Goal: Task Accomplishment & Management: Manage account settings

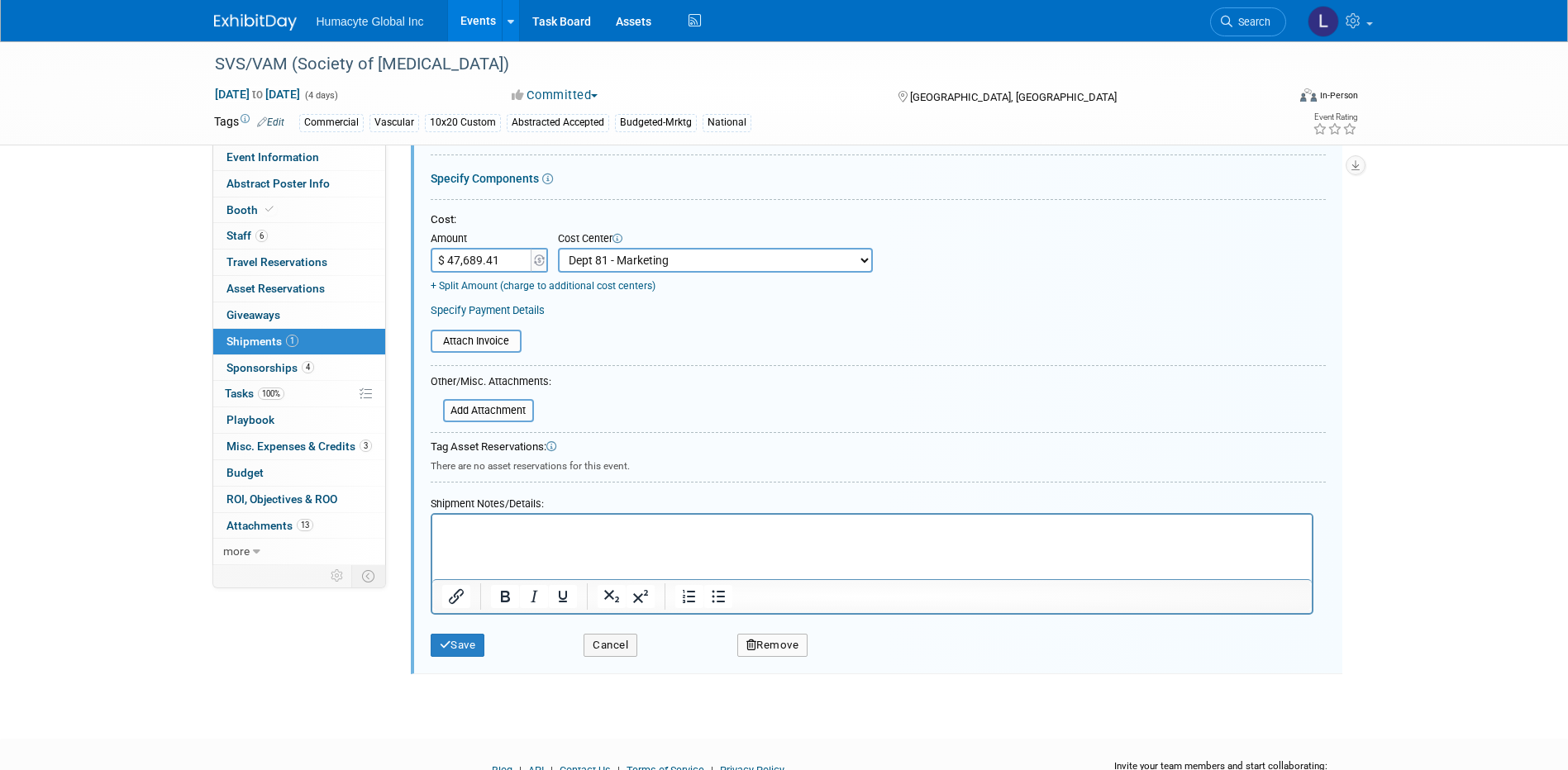
click at [467, 13] on link "Events" at bounding box center [477, 21] width 60 height 41
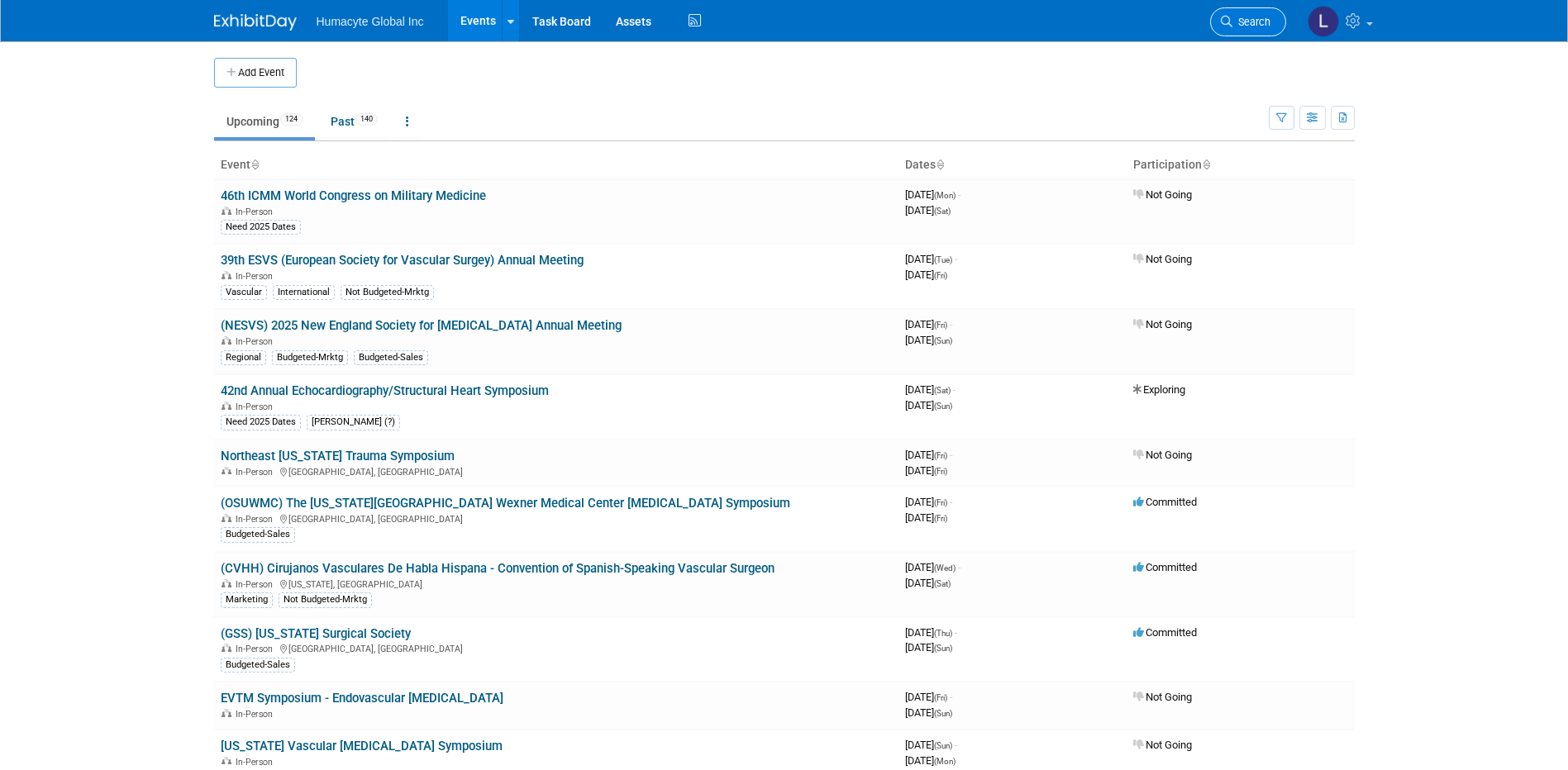
click at [1235, 24] on span "Search" at bounding box center [1250, 22] width 38 height 13
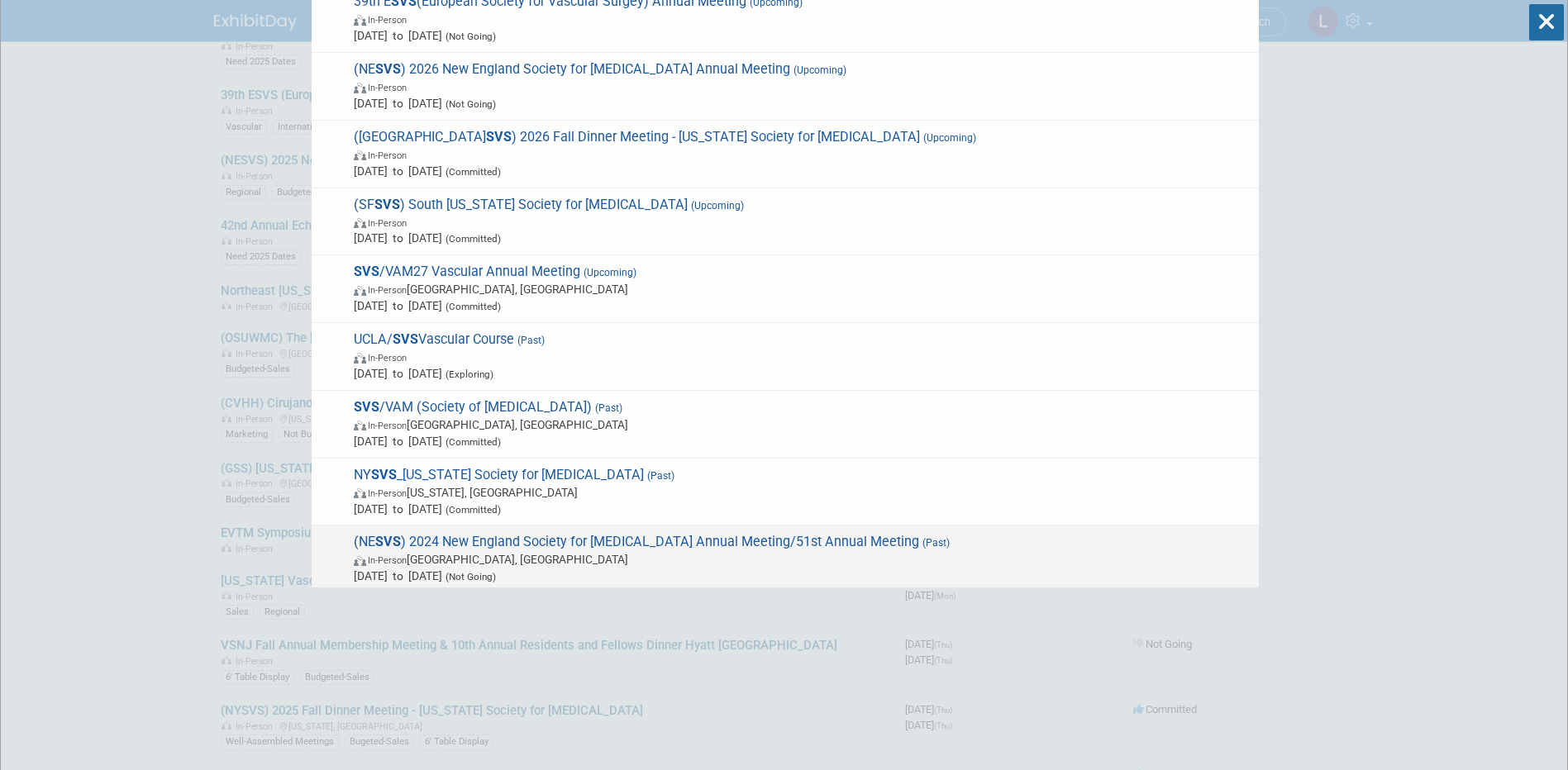
scroll to position [396, 0]
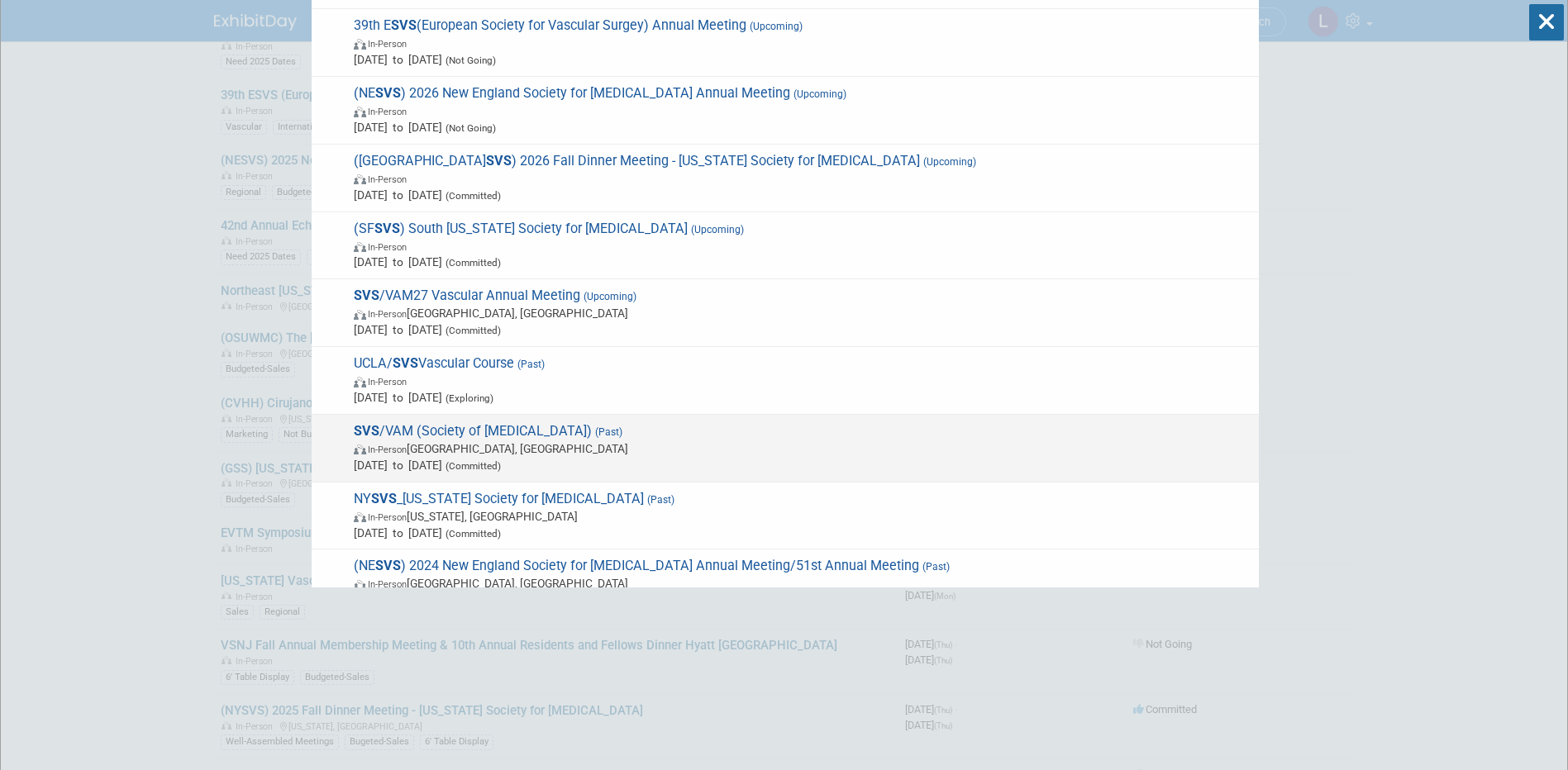
type input "svs"
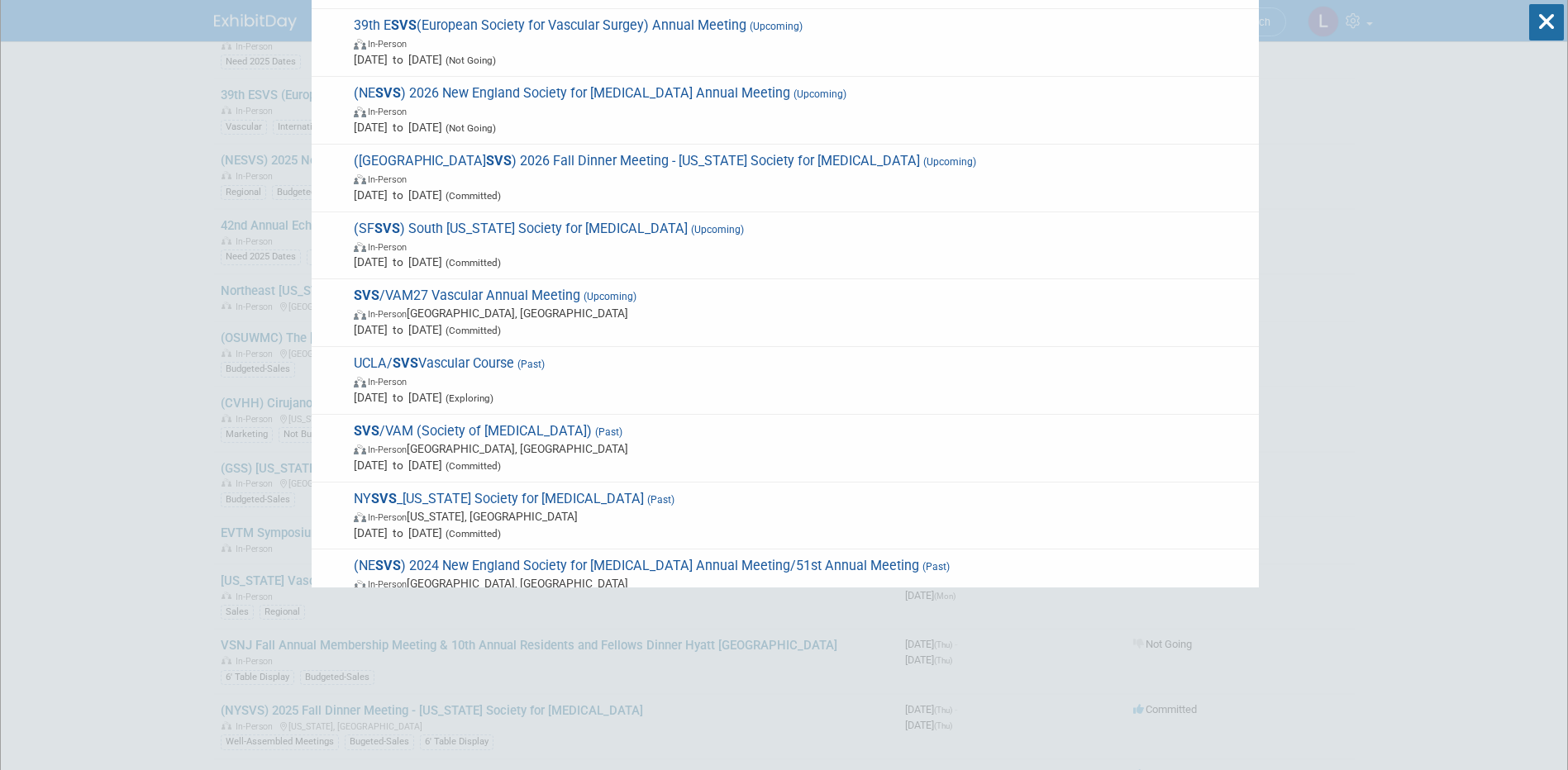
click at [484, 449] on span "In-Person [GEOGRAPHIC_DATA], [GEOGRAPHIC_DATA]" at bounding box center [802, 449] width 896 height 17
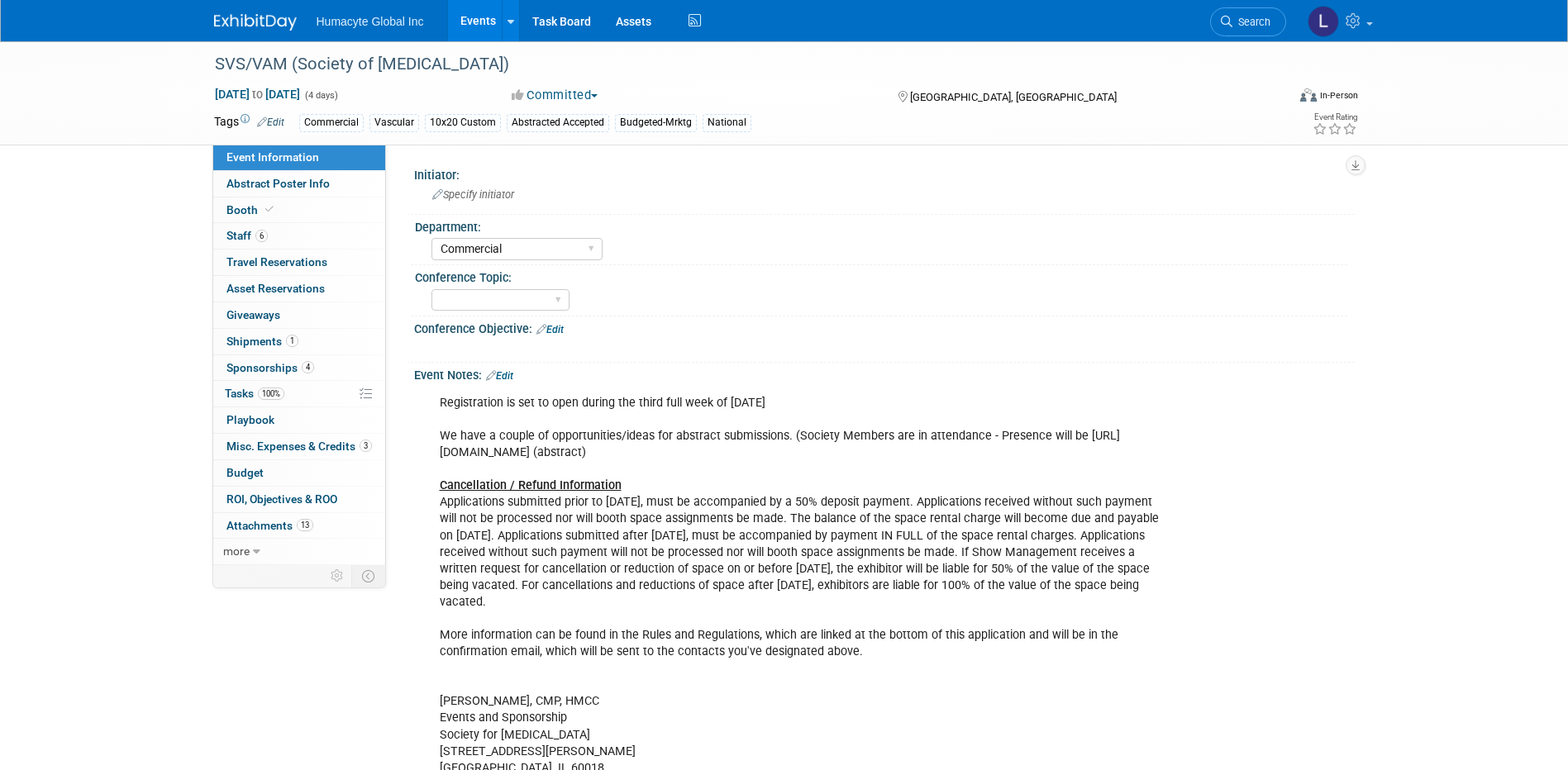
select select "Commercial"
select select "Yes"
click at [248, 474] on span "Budget" at bounding box center [246, 472] width 37 height 13
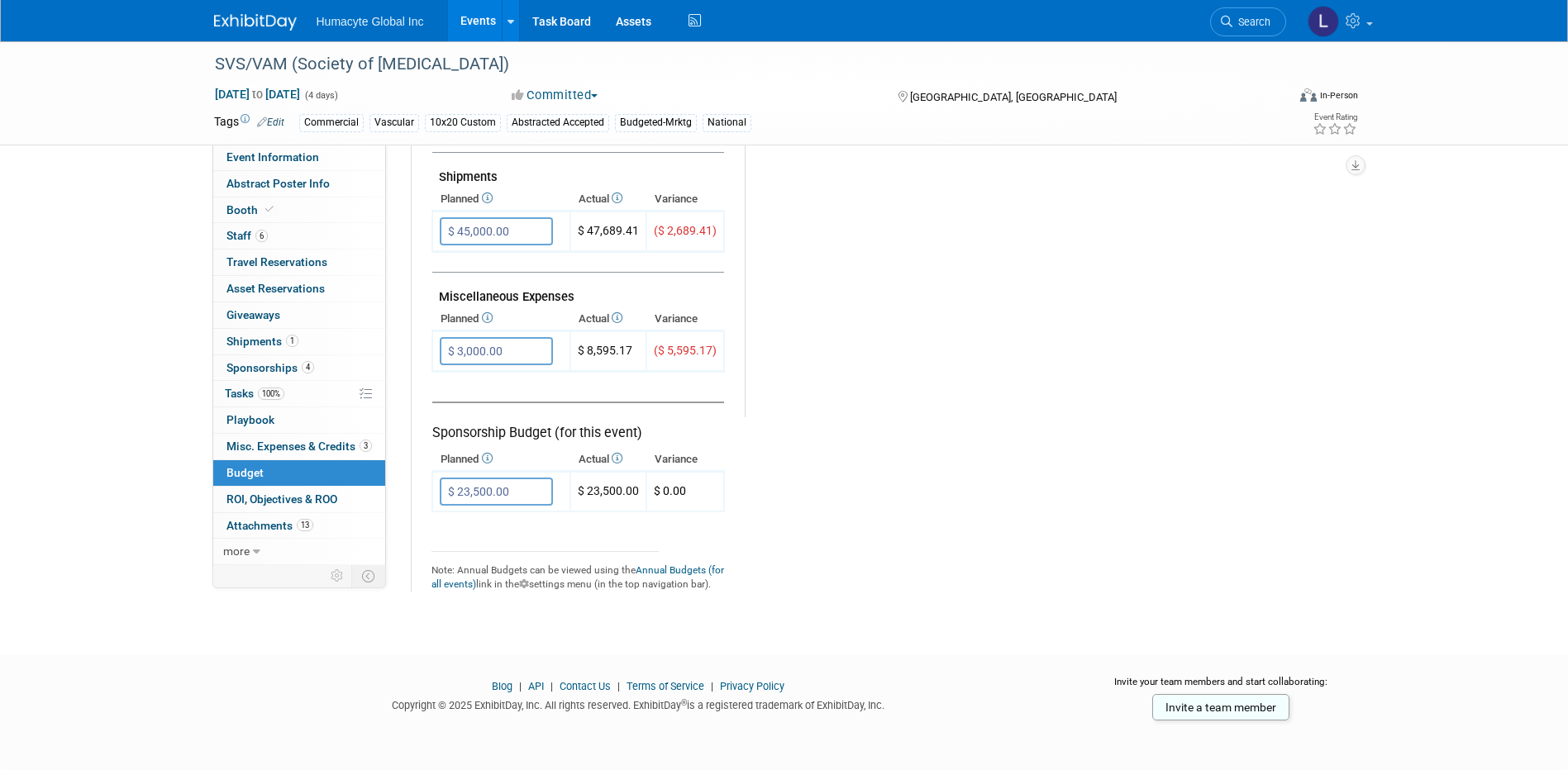
scroll to position [990, 0]
click at [233, 446] on span "Misc. Expenses & Credits 3" at bounding box center [299, 446] width 145 height 13
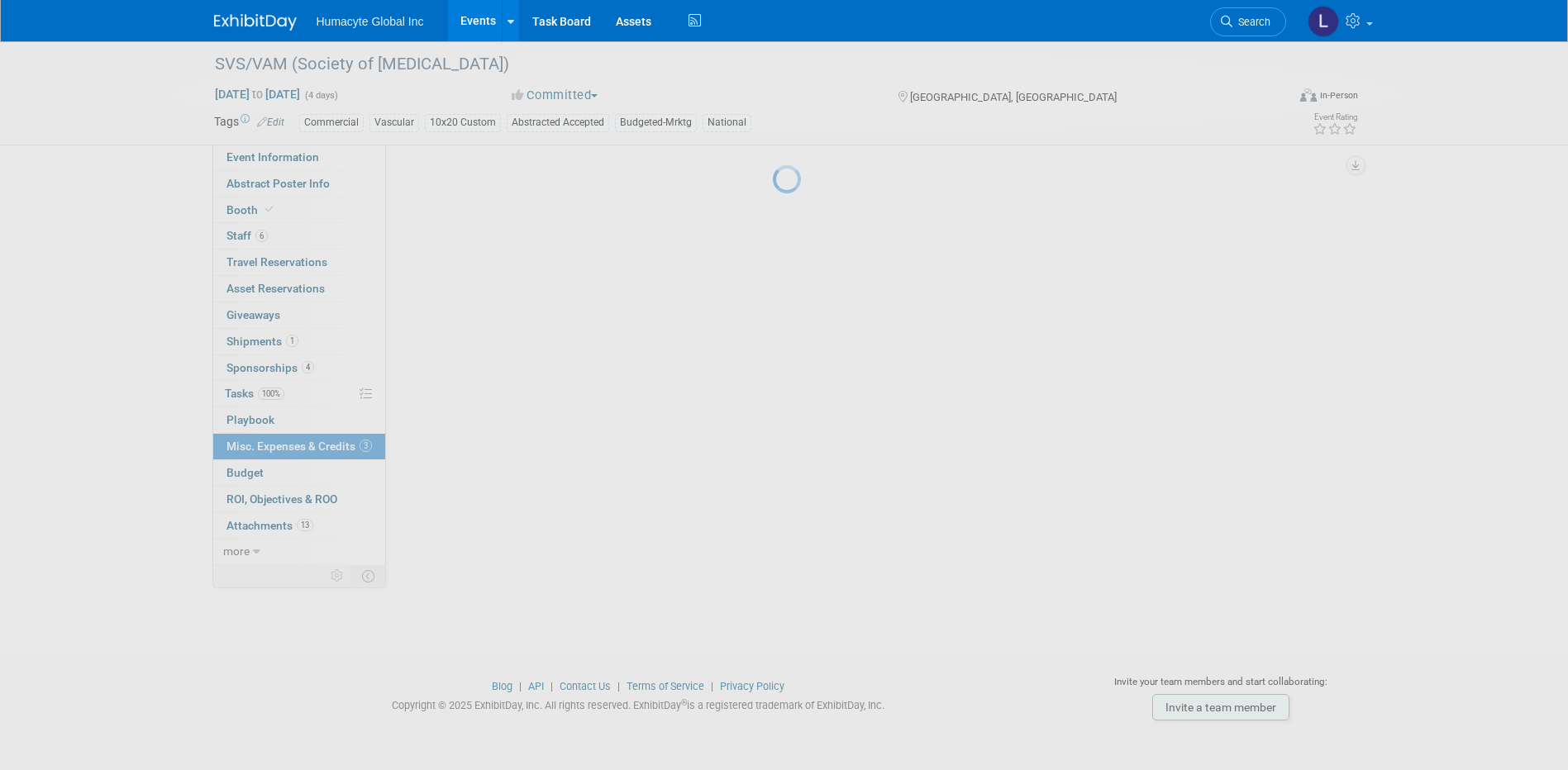
scroll to position [0, 0]
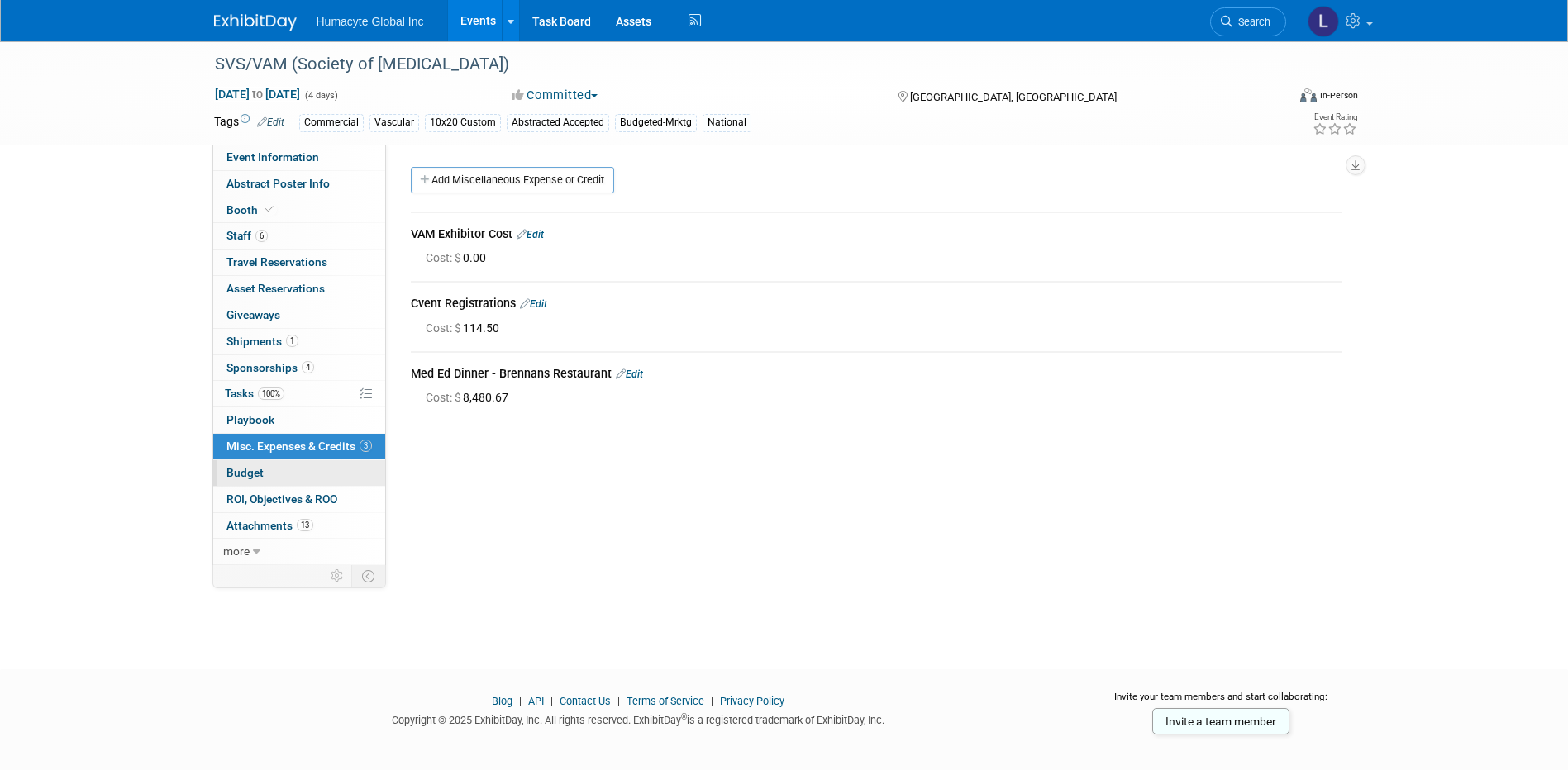
click at [241, 471] on span "Budget" at bounding box center [246, 472] width 37 height 13
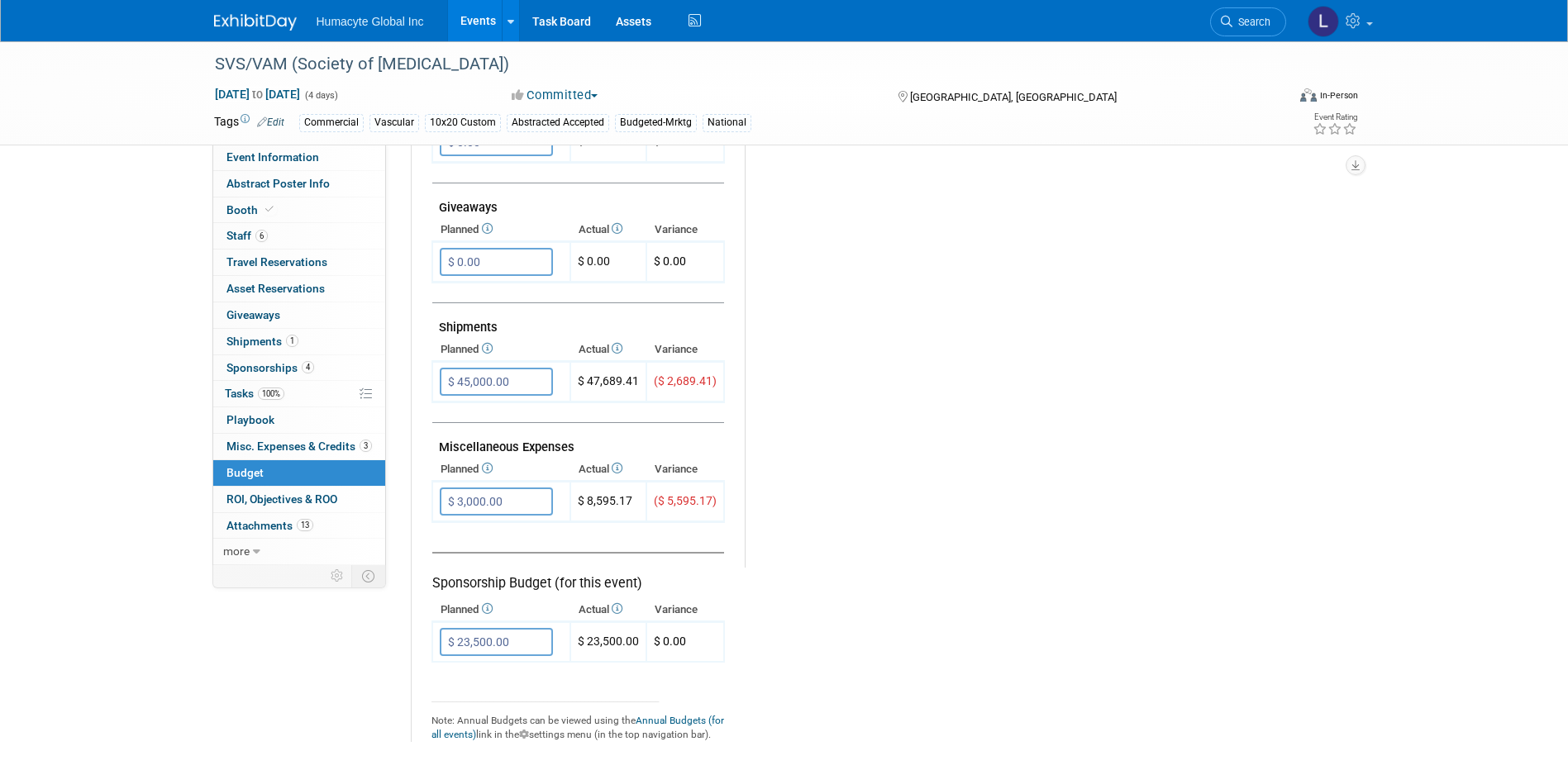
scroll to position [826, 0]
drag, startPoint x: 1027, startPoint y: 448, endPoint x: 1096, endPoint y: 449, distance: 69.0
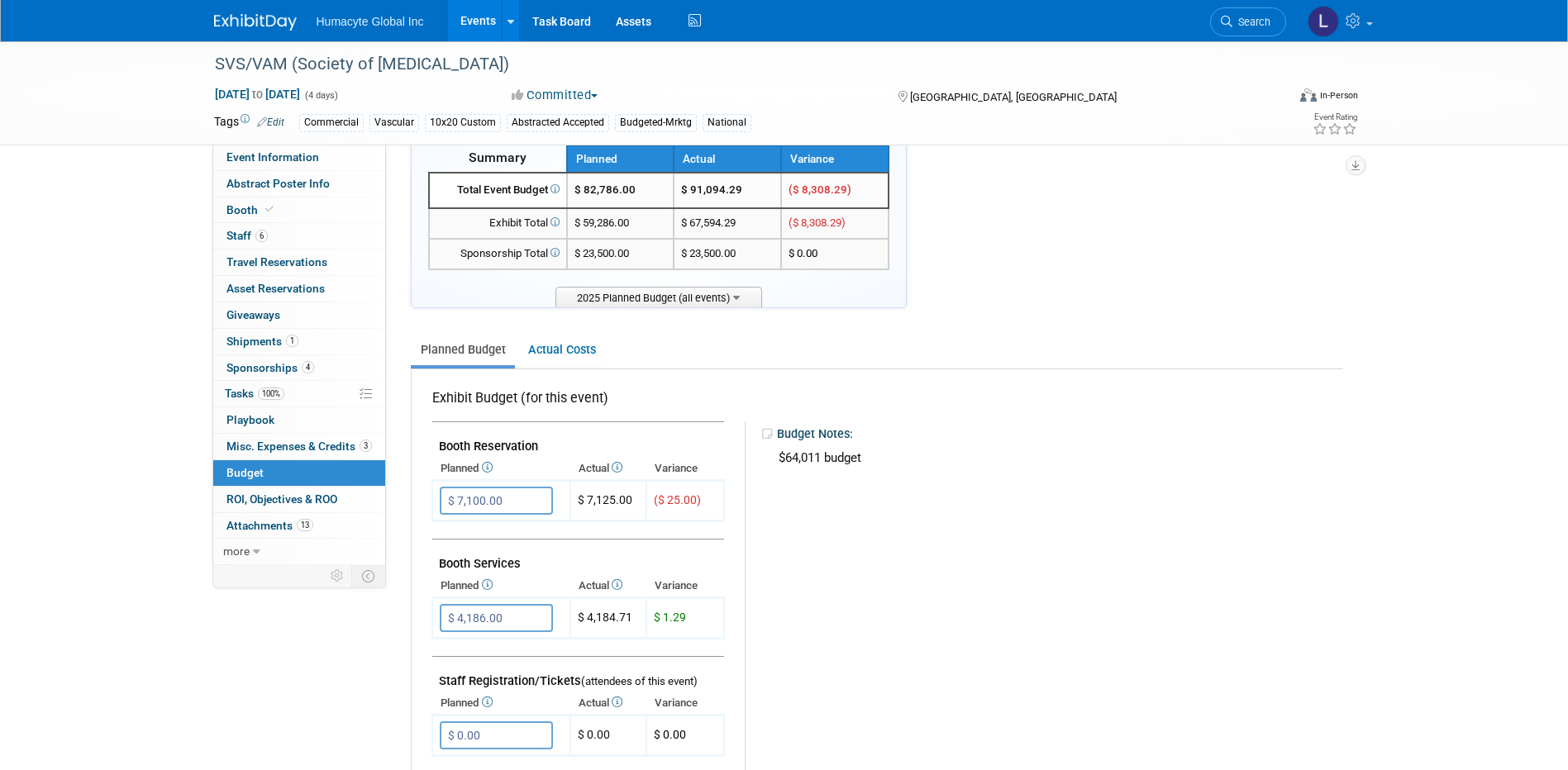
scroll to position [0, 0]
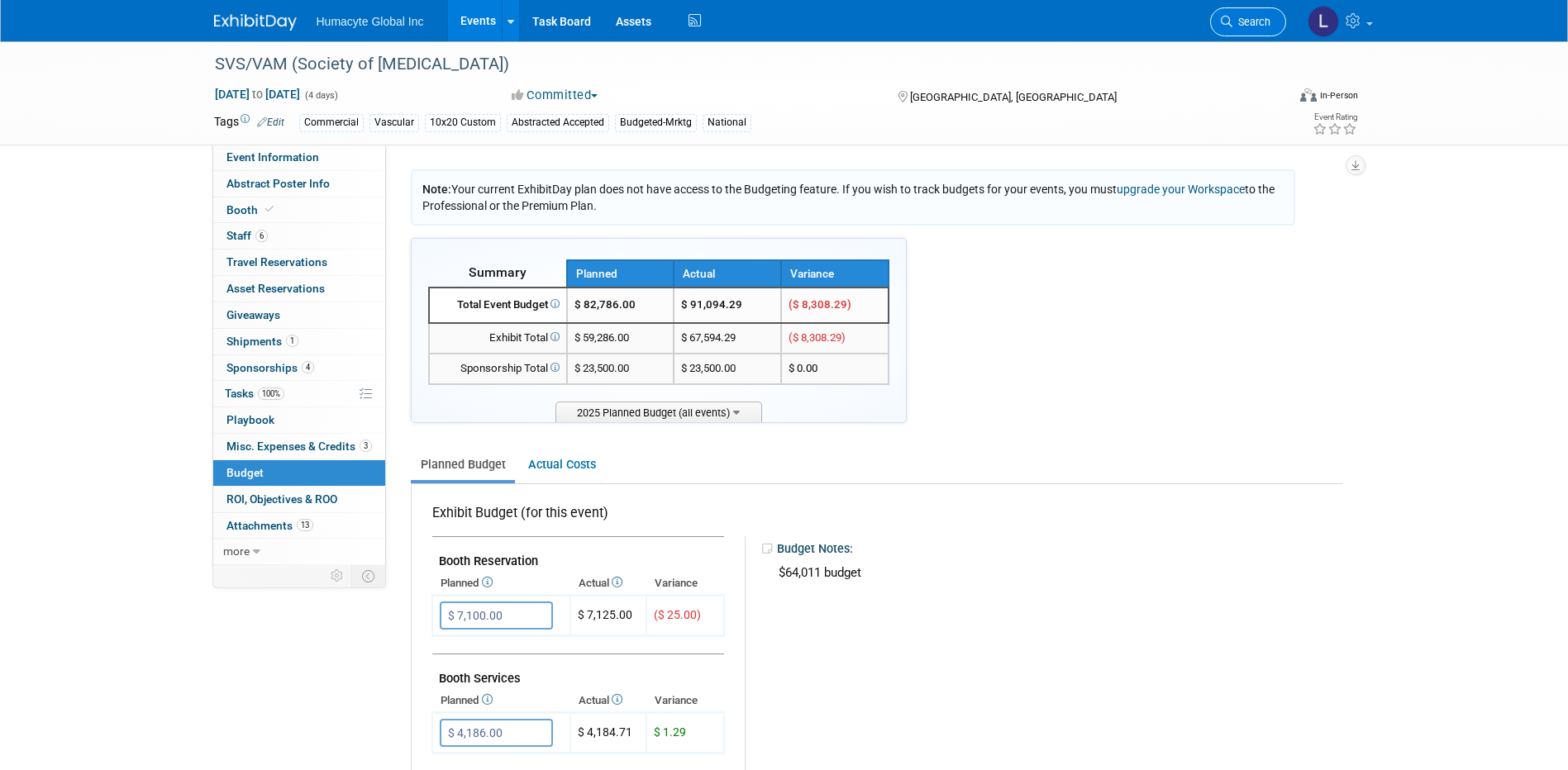
click at [1235, 28] on span "Search" at bounding box center [1250, 22] width 38 height 13
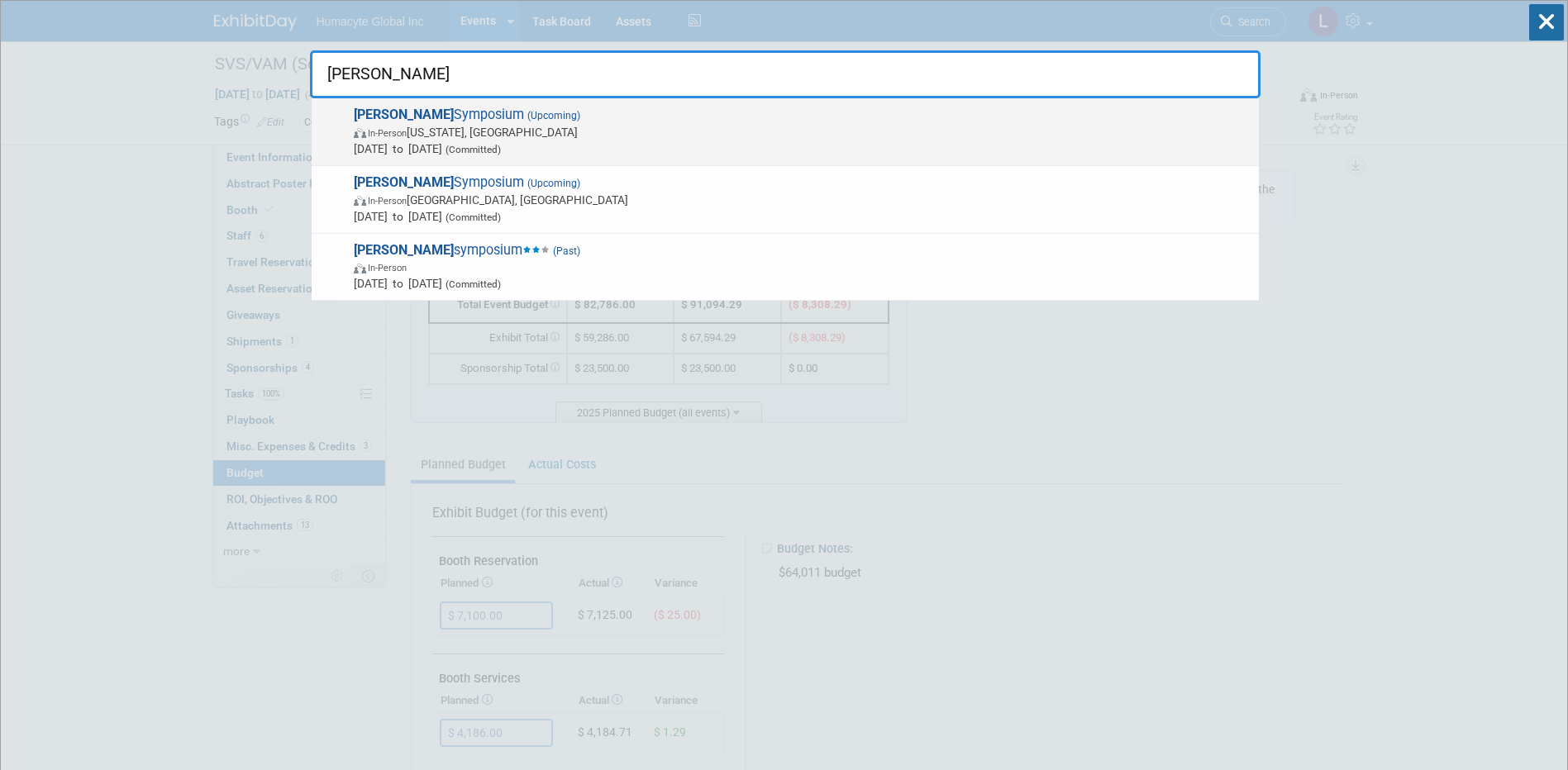
type input "veith"
click at [389, 140] on span "In-Person New York, NY" at bounding box center [802, 132] width 896 height 17
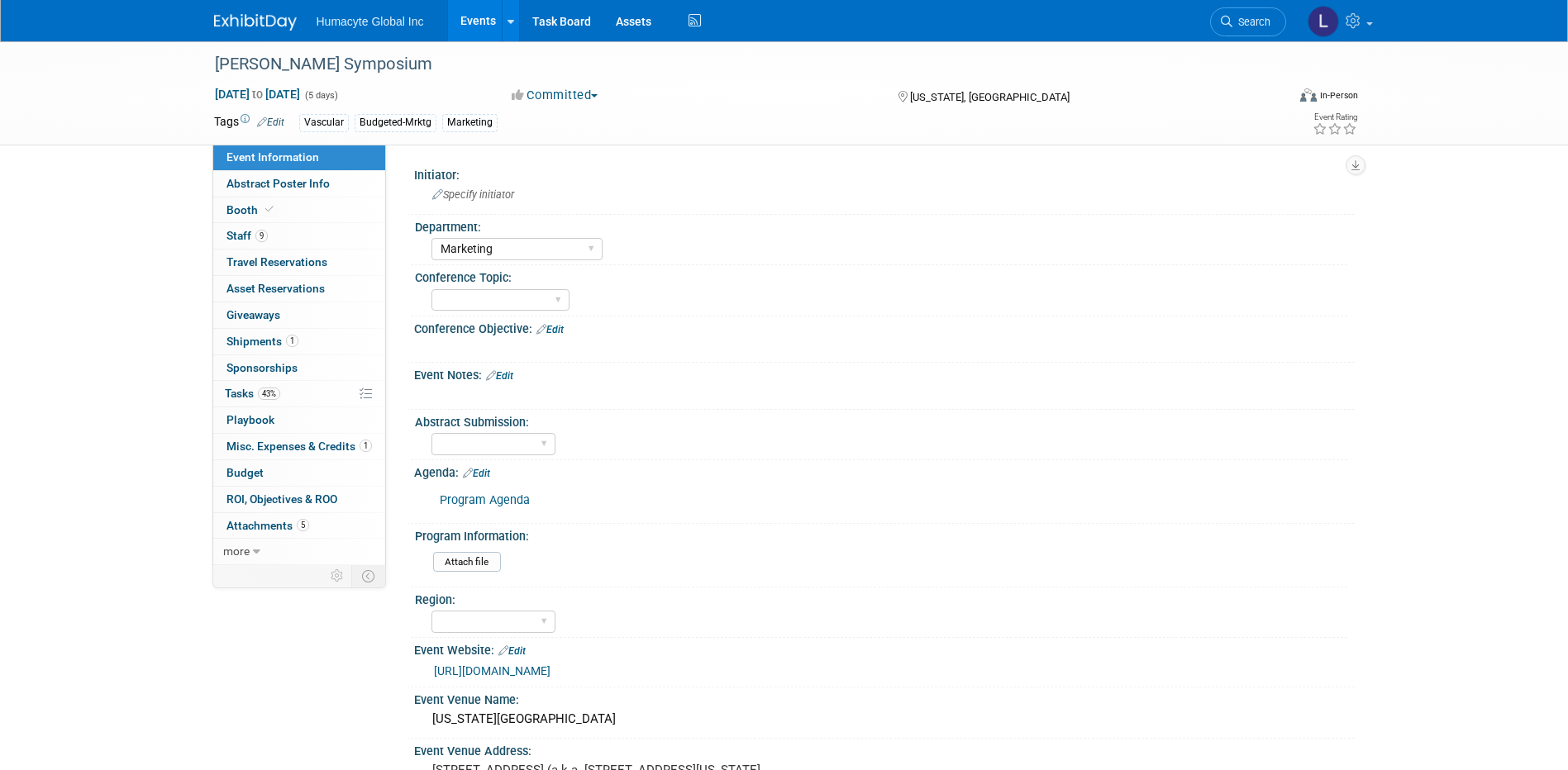
select select "Marketing"
click at [237, 476] on span "Budget" at bounding box center [246, 472] width 37 height 13
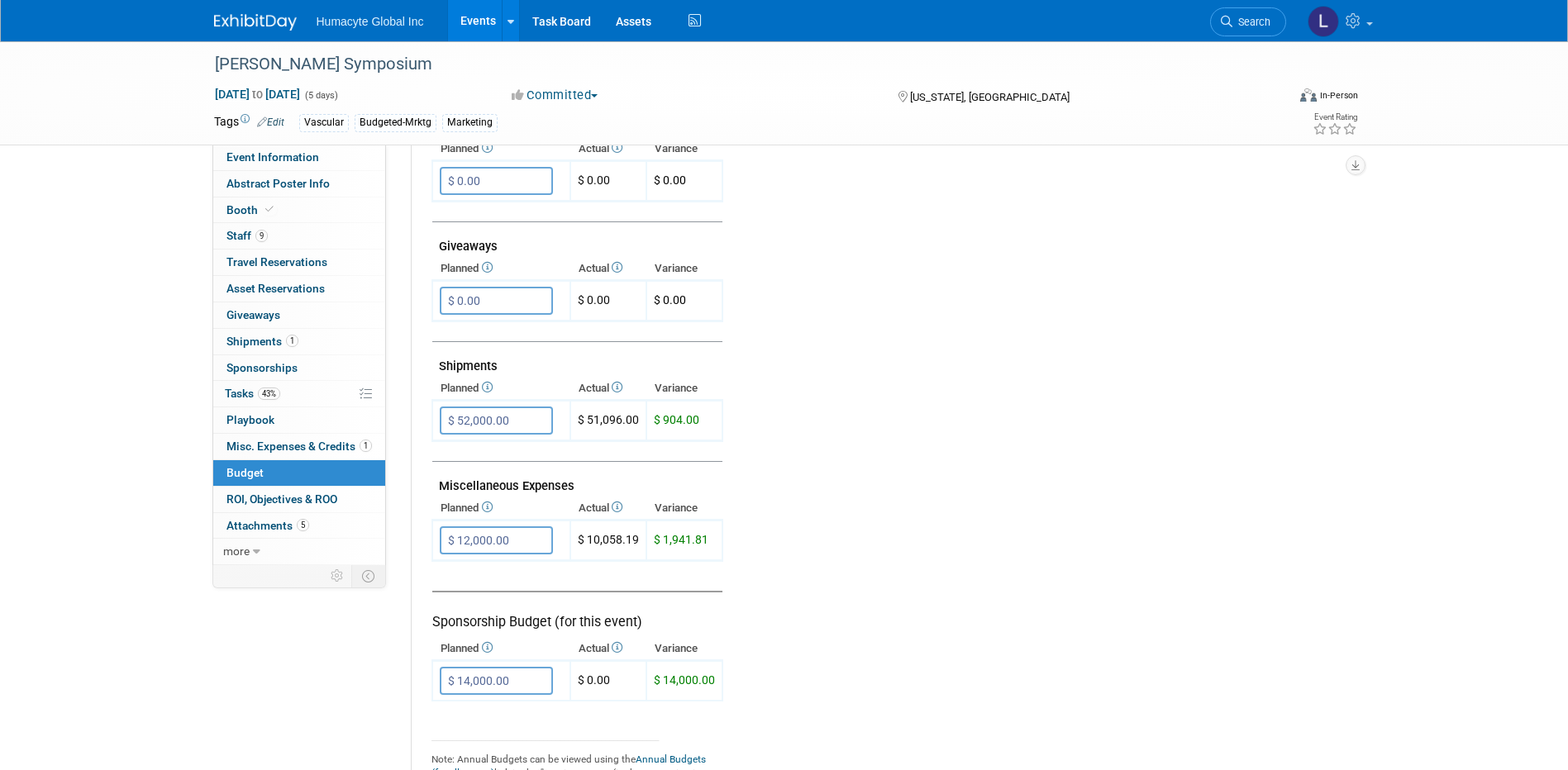
scroll to position [909, 0]
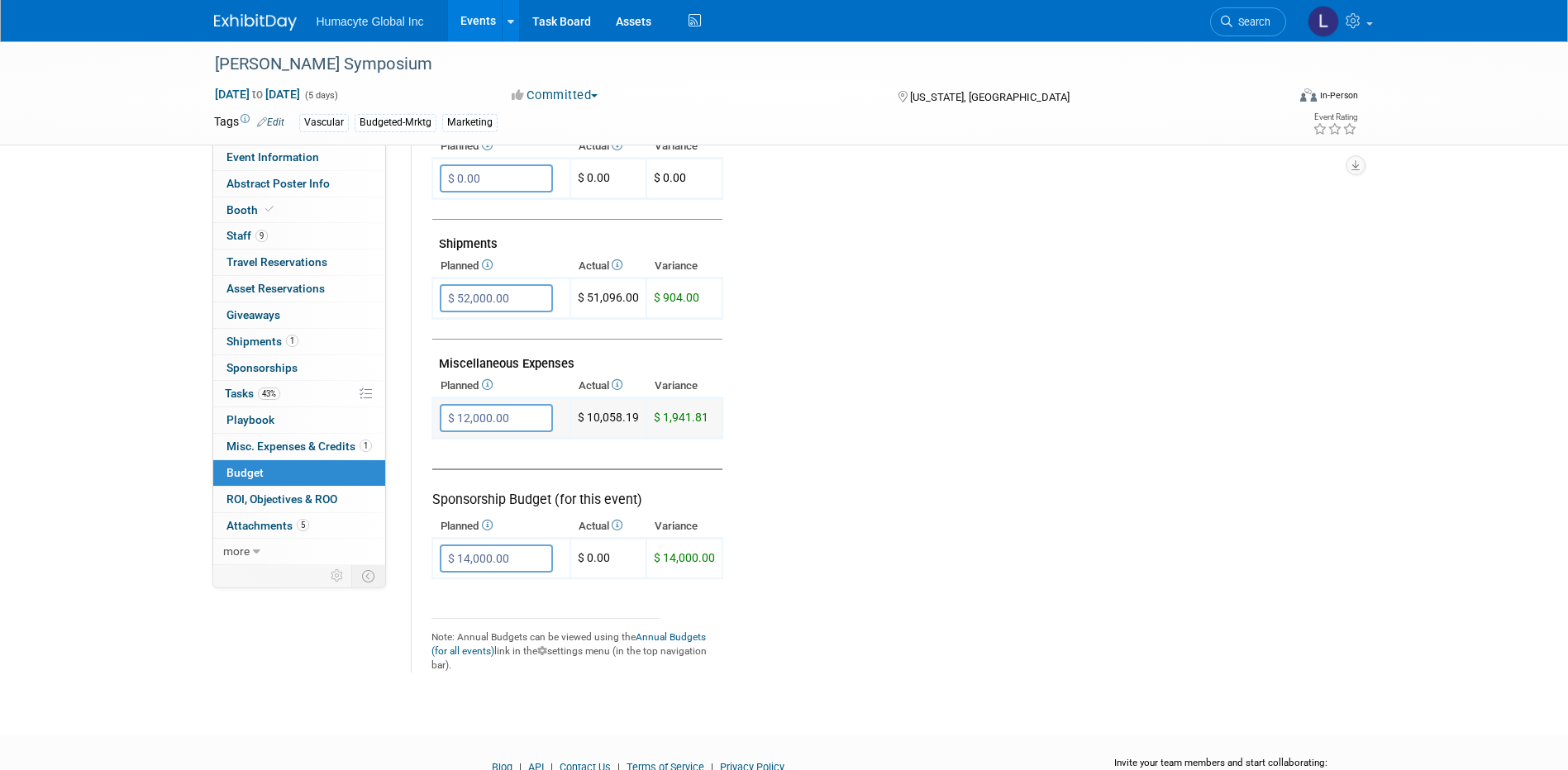
click at [494, 408] on input "$ 12,000.00" at bounding box center [496, 418] width 113 height 28
click at [240, 441] on span "Misc. Expenses & Credits 1" at bounding box center [299, 446] width 145 height 13
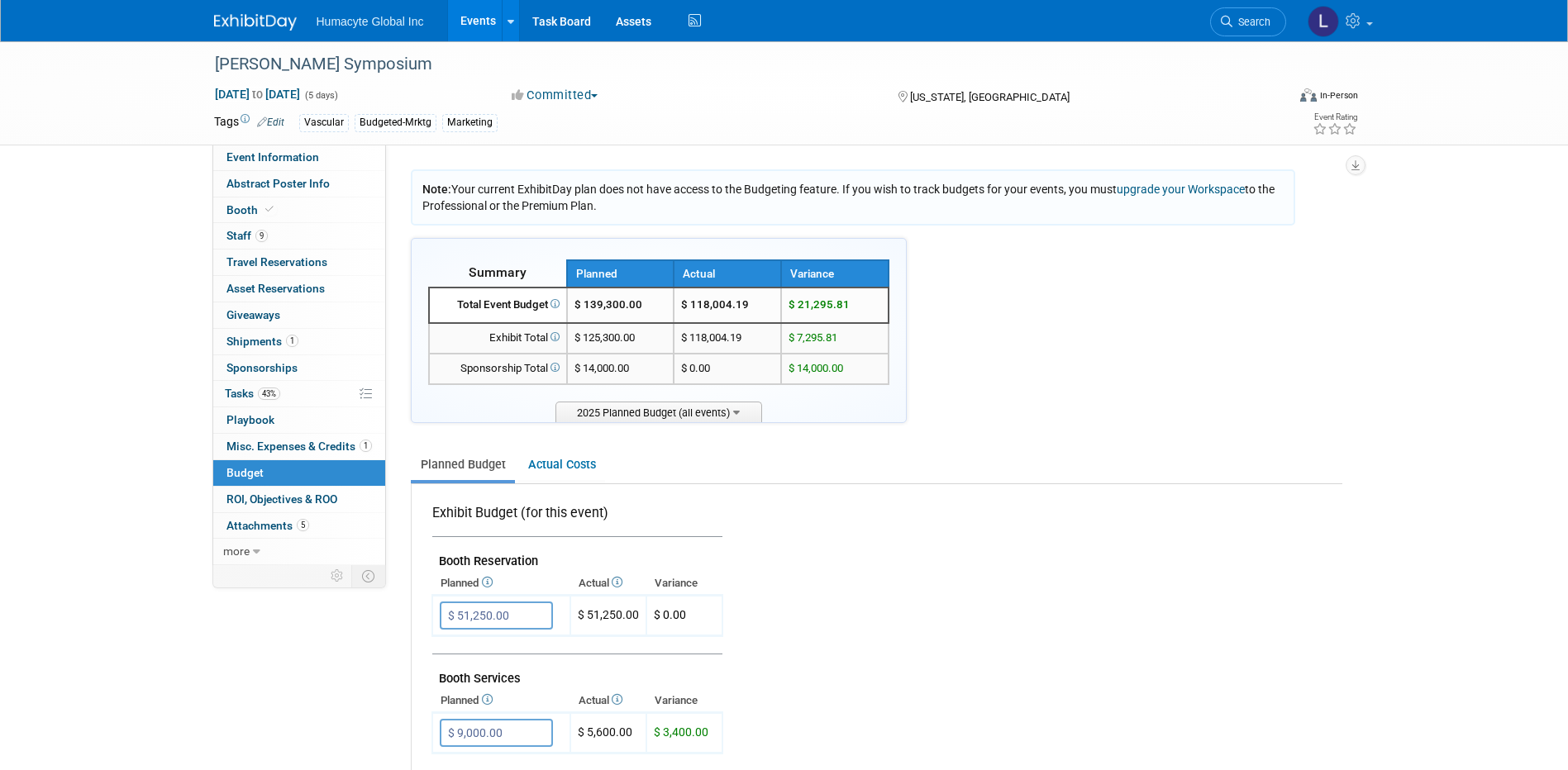
click at [243, 441] on body "Humacyte Global Inc Events Add Event Bulk Upload Events Shareable Event Boards …" at bounding box center [784, 385] width 1568 height 770
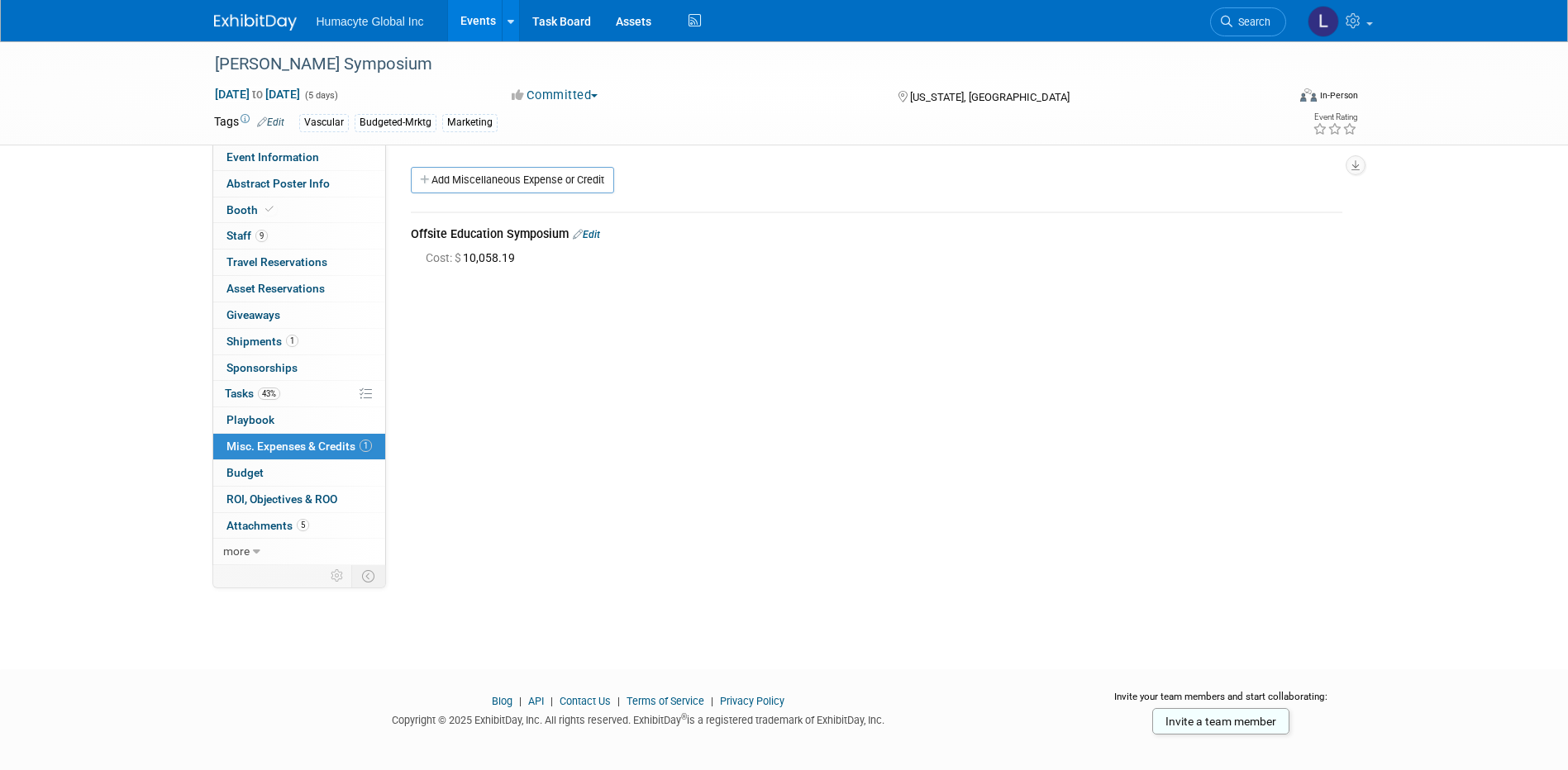
click at [552, 303] on div "Initiator: Specify initiator Department: Discovery & Pipeline Commercial Manage…" at bounding box center [870, 355] width 968 height 421
click at [281, 441] on span "Misc. Expenses & Credits 1" at bounding box center [299, 446] width 145 height 13
click at [95, 502] on div "VEITH Symposium Nov 18, 2025 to Nov 22, 2025 (5 days) Nov 18, 2025 to Nov 22, 2…" at bounding box center [784, 340] width 1568 height 598
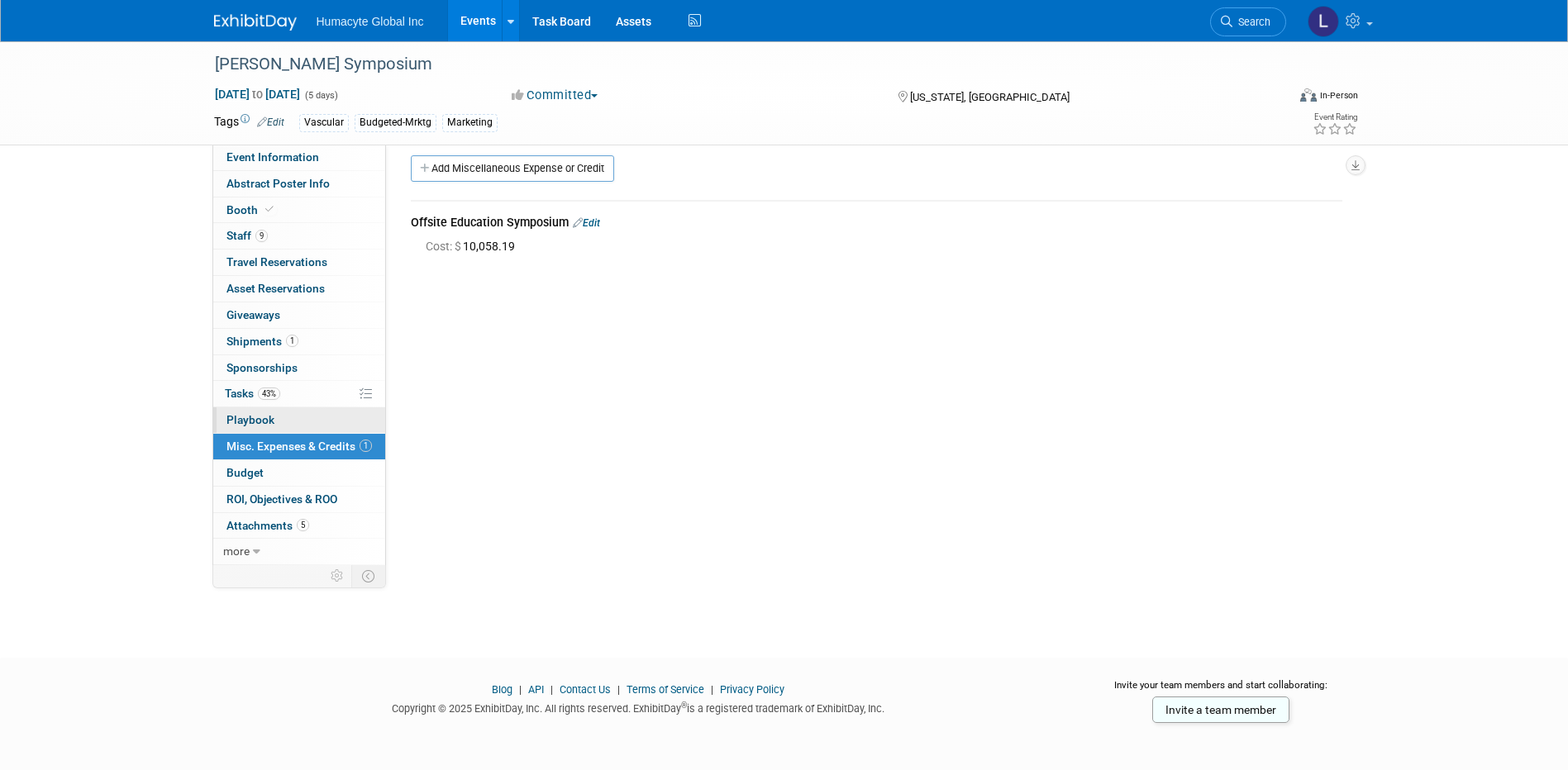
scroll to position [15, 0]
click at [285, 448] on span "Misc. Expenses & Credits 1" at bounding box center [299, 446] width 145 height 13
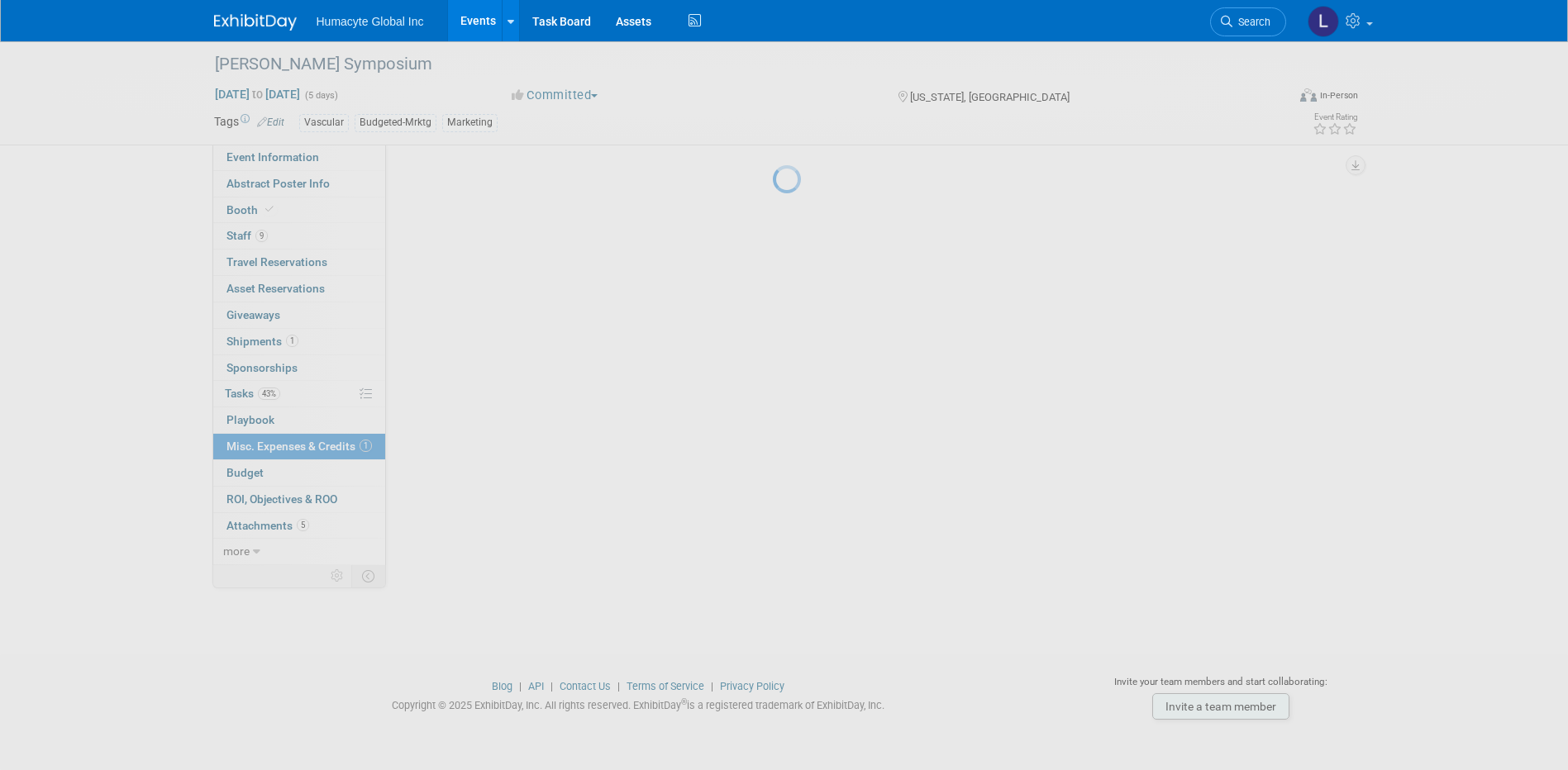
scroll to position [0, 0]
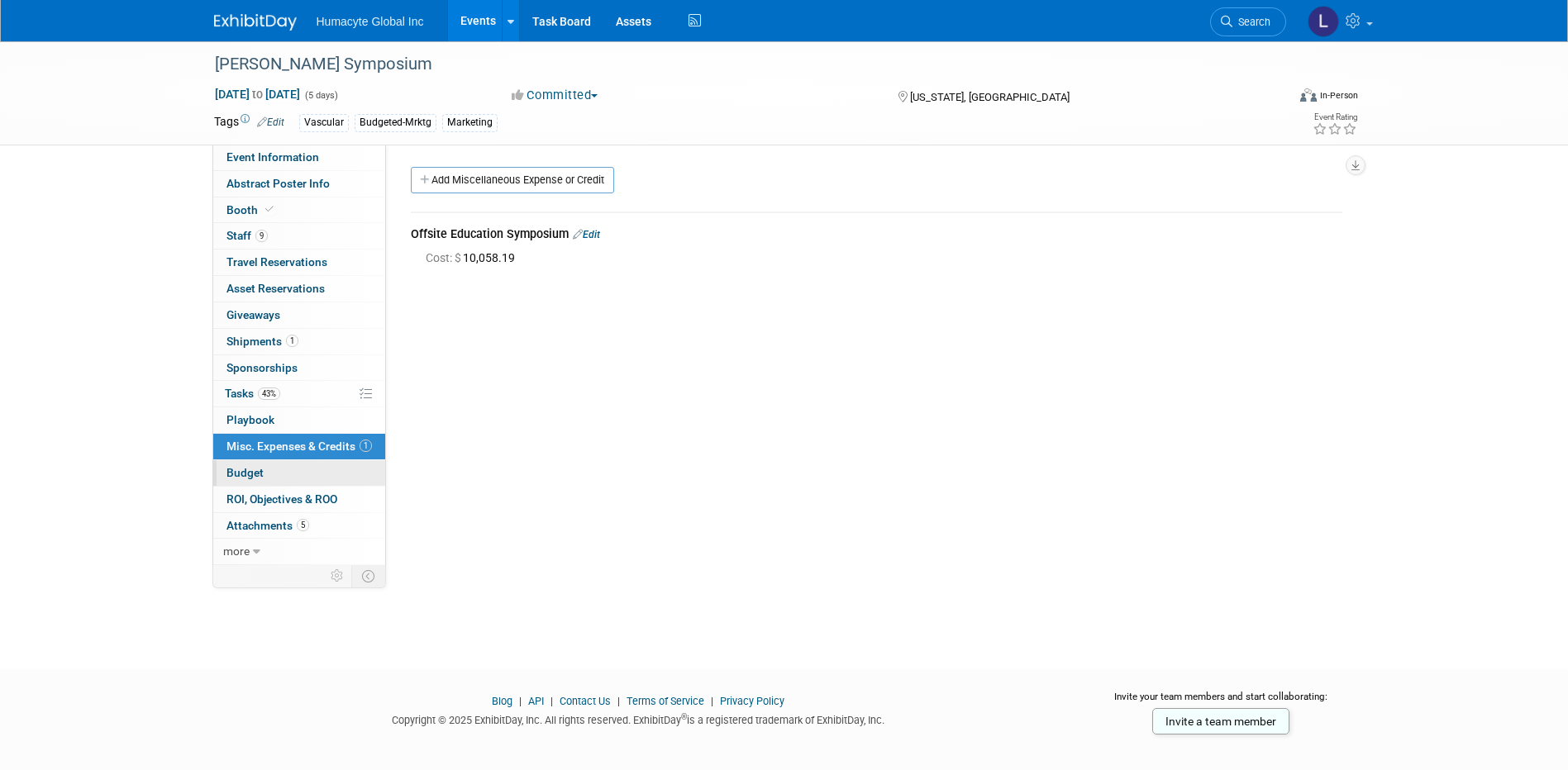
click at [245, 471] on span "Budget" at bounding box center [246, 472] width 37 height 13
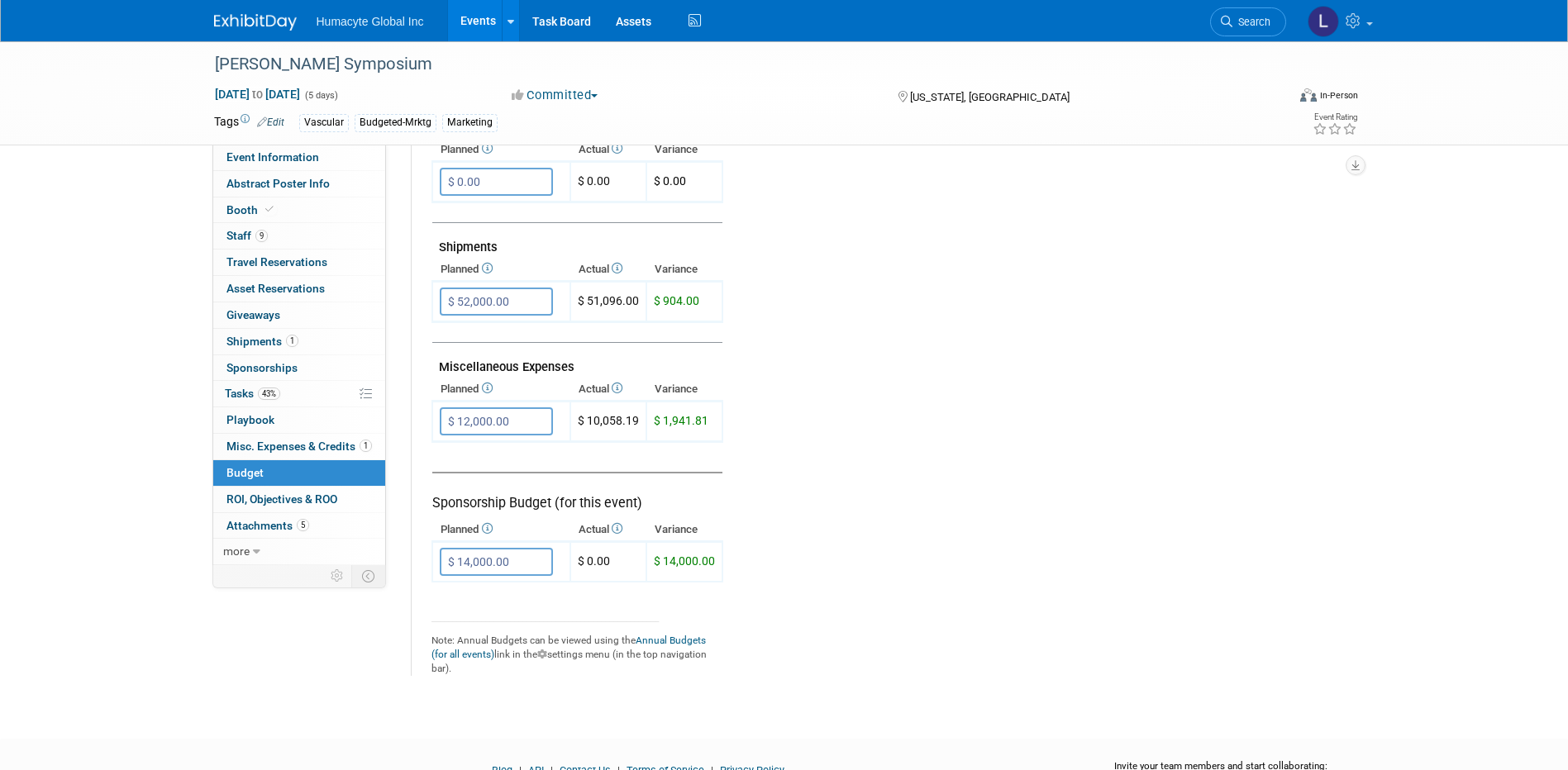
scroll to position [990, 0]
